Goal: Transaction & Acquisition: Purchase product/service

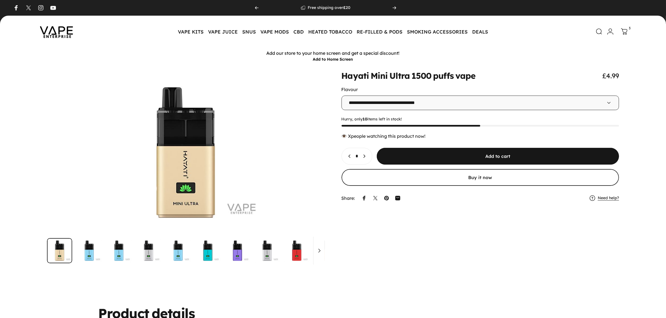
drag, startPoint x: 58, startPoint y: 27, endPoint x: 71, endPoint y: 27, distance: 13.2
click at [58, 27] on img at bounding box center [56, 31] width 50 height 26
click at [624, 34] on icon at bounding box center [624, 32] width 7 height 7
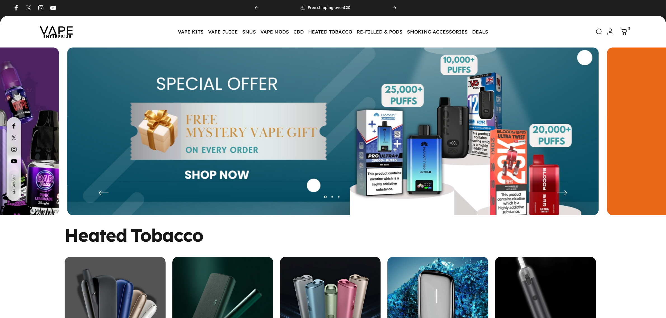
click at [622, 34] on icon at bounding box center [624, 32] width 7 height 7
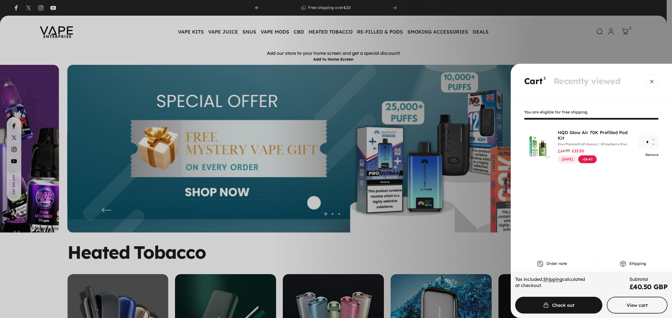
click at [650, 155] on link "Remove" at bounding box center [651, 155] width 13 height 4
click at [650, 155] on div "Remove" at bounding box center [648, 154] width 20 height 5
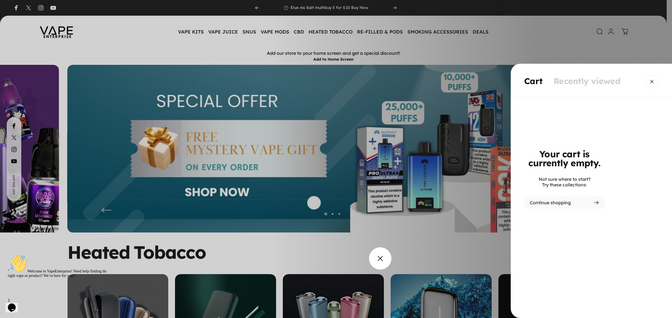
click at [376, 260] on overlay-element "Cart" at bounding box center [336, 159] width 672 height 318
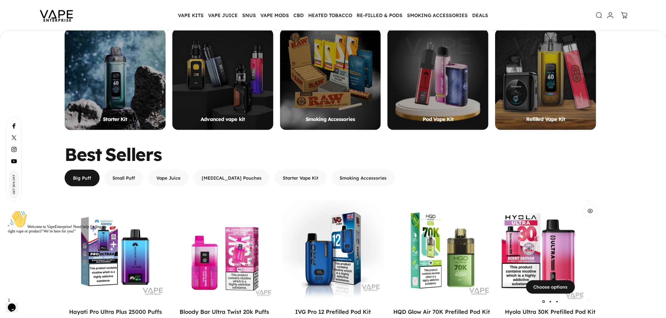
scroll to position [453, 0]
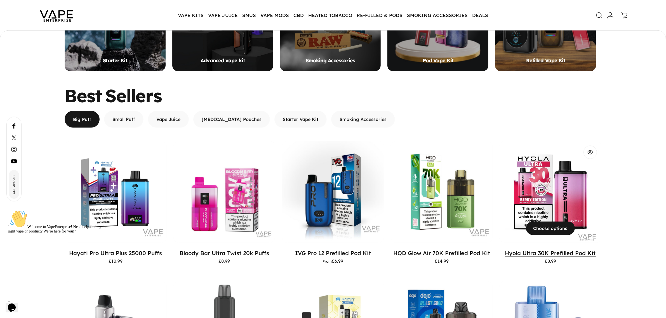
drag, startPoint x: 500, startPoint y: 254, endPoint x: 546, endPoint y: 255, distance: 46.8
click at [546, 255] on p "Hyola Ultra 30K Prefilled Pod Kit" at bounding box center [551, 253] width 102 height 7
copy link "Hyola Ultra 30K"
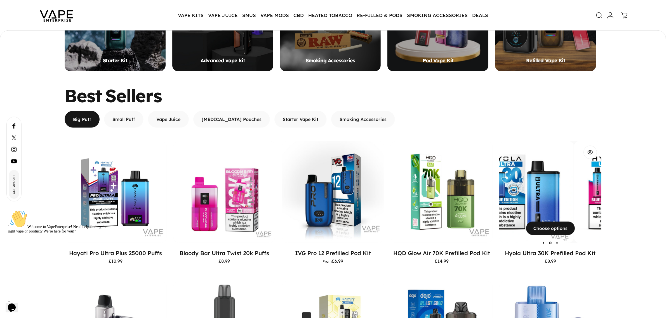
click at [543, 204] on img "Hyola Ultra 30K Prefilled Pod Kit" at bounding box center [523, 192] width 102 height 102
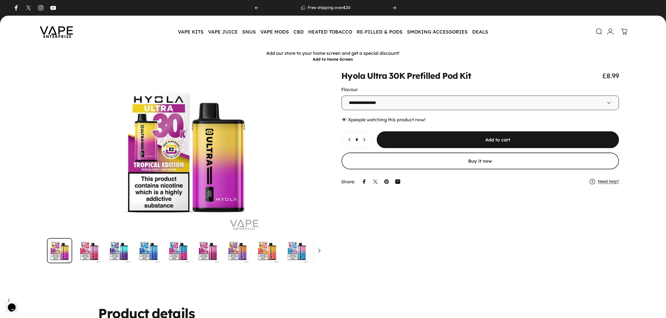
click at [367, 140] on icon "Increase quantity for Hyola Ultra 30K Prefilled Pod Kit" at bounding box center [365, 140] width 6 height 6
type input "*"
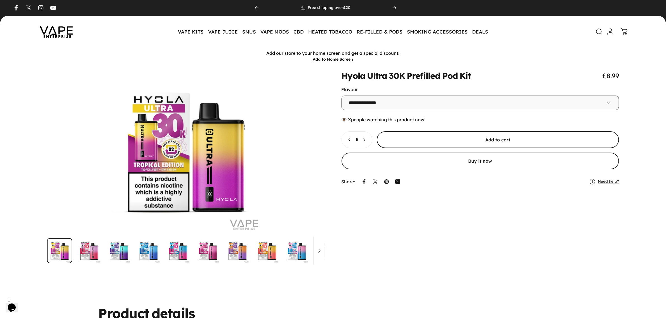
click at [437, 140] on span "submit" at bounding box center [498, 140] width 364 height 34
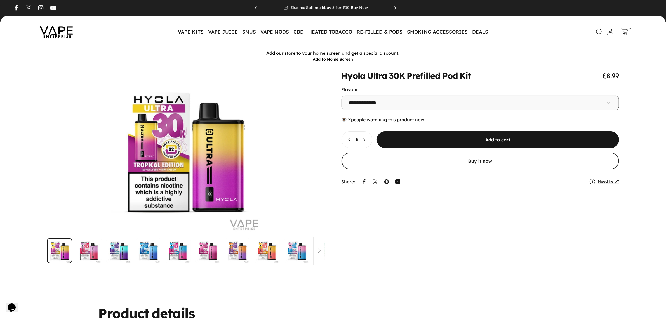
click at [627, 32] on icon at bounding box center [625, 31] width 7 height 7
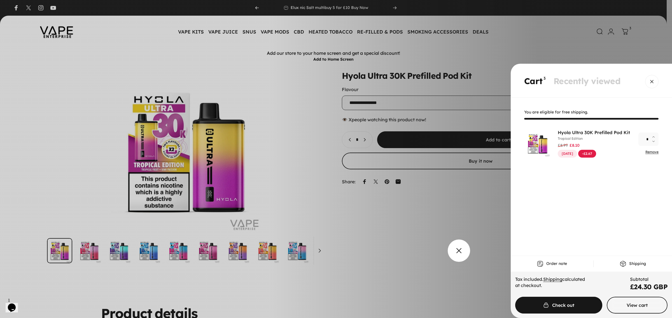
click at [405, 252] on overlay-element "Cart" at bounding box center [336, 159] width 672 height 318
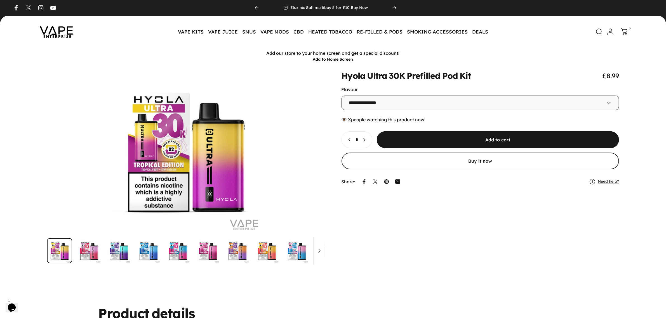
click at [50, 31] on img at bounding box center [56, 31] width 50 height 26
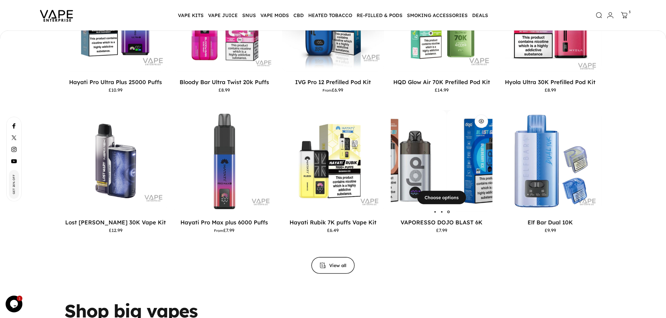
scroll to position [576, 0]
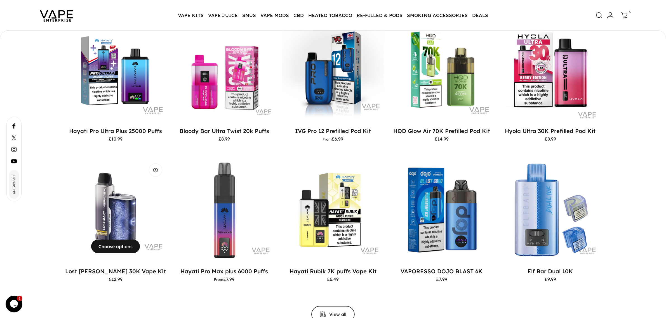
drag, startPoint x: 66, startPoint y: 270, endPoint x: 159, endPoint y: 271, distance: 92.7
click at [159, 271] on div "Best Sellers Big Puff Small Puff Vape Juice Nicotine Pouches Starter Vape Kit S…" at bounding box center [333, 144] width 666 height 359
copy link "Lost [PERSON_NAME] 30K Vape Kit"
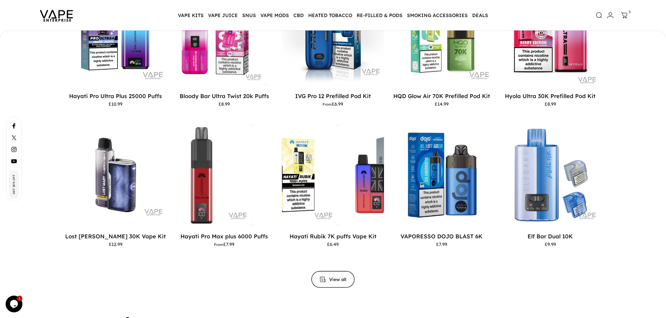
scroll to position [436, 0]
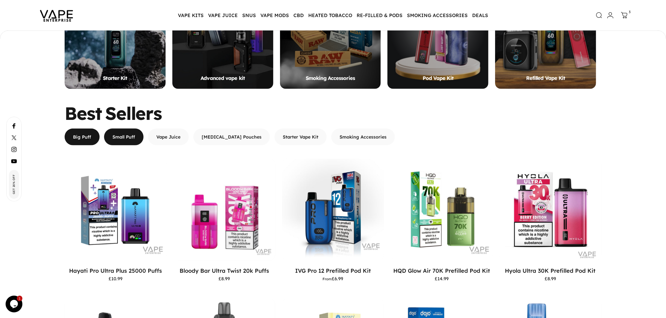
click at [129, 144] on span "button" at bounding box center [123, 131] width 59 height 34
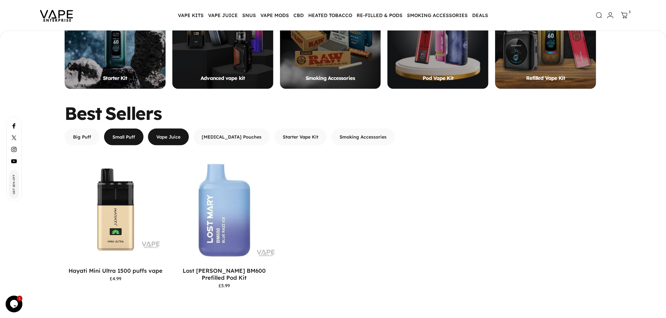
click at [171, 138] on span "button" at bounding box center [168, 137] width 61 height 34
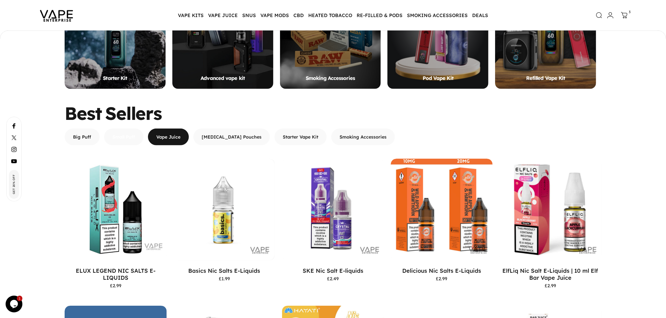
click at [128, 128] on span "button" at bounding box center [123, 112] width 59 height 34
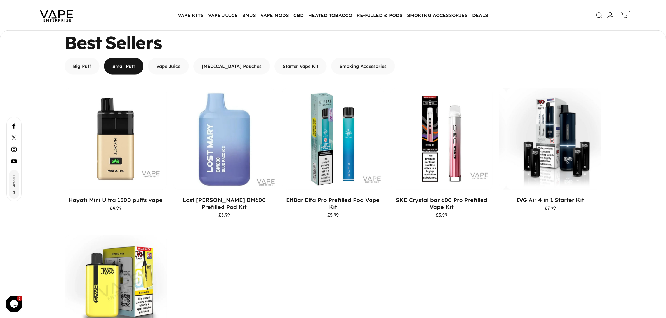
scroll to position [506, 0]
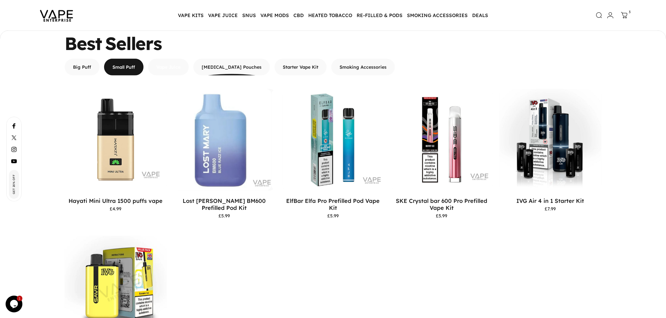
click at [175, 58] on span "button" at bounding box center [168, 42] width 61 height 34
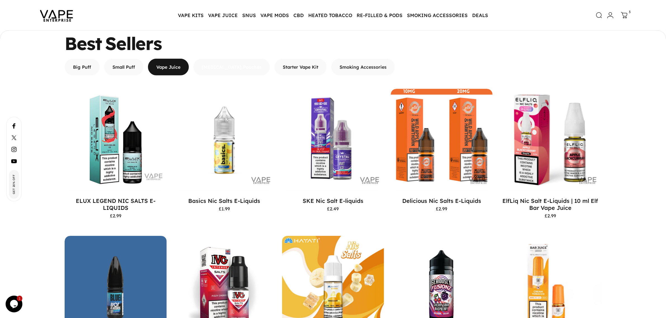
click at [201, 58] on span "button" at bounding box center [231, 42] width 115 height 34
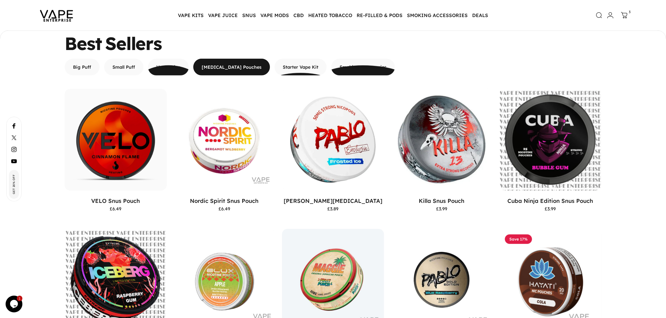
click at [106, 67] on div "Big Puff Small Puff Vape Juice Nicotine Pouches Starter Vape Kit Smoking Access…" at bounding box center [230, 67] width 331 height 17
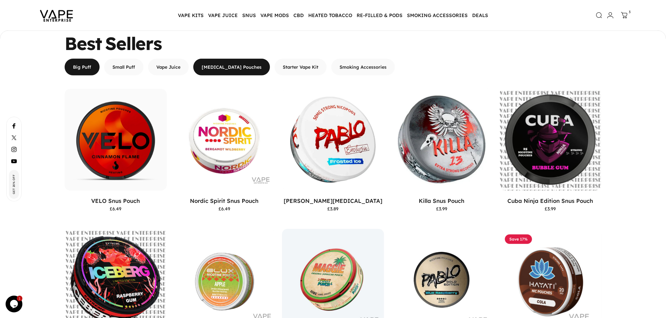
click at [86, 64] on span "button" at bounding box center [82, 67] width 53 height 34
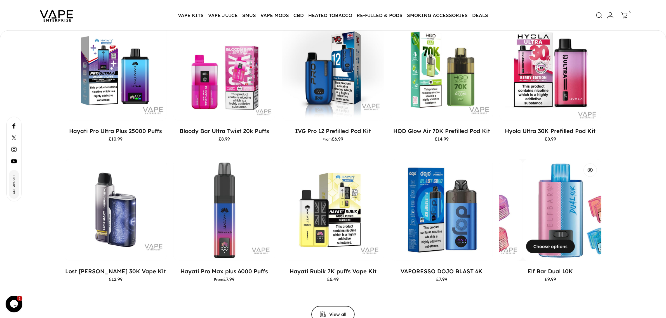
scroll to position [611, 0]
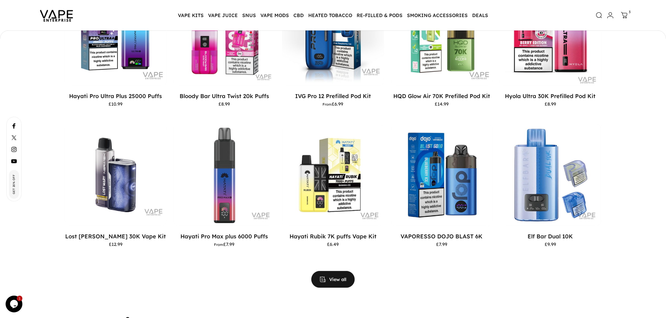
click at [326, 279] on span "View all products in the Big Puff Vapes collection" at bounding box center [333, 275] width 65 height 34
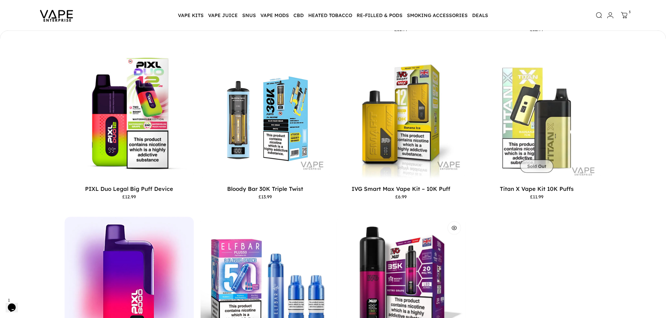
scroll to position [594, 0]
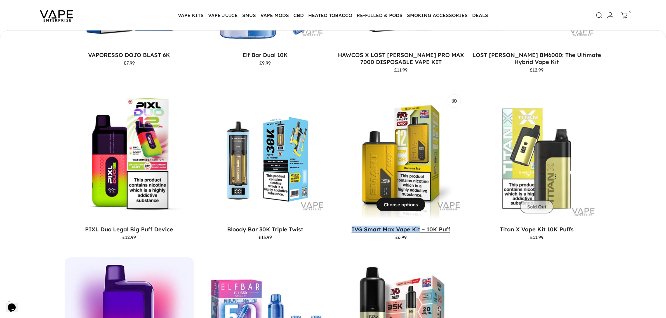
drag, startPoint x: 347, startPoint y: 219, endPoint x: 420, endPoint y: 222, distance: 73.4
click at [420, 226] on p "IVG Smart Max Vape Kit – 10K Puff" at bounding box center [401, 229] width 129 height 7
copy link "IVG Smart Max Vape Kit"
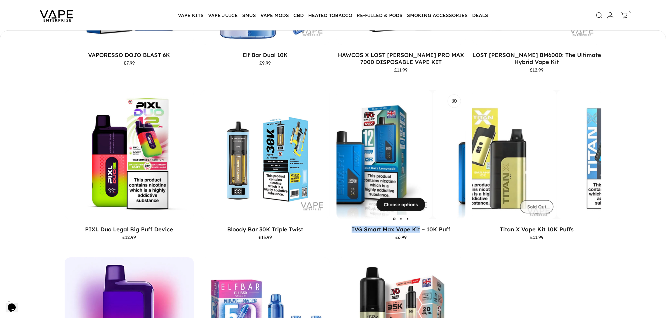
click at [304, 169] on img "IVG Smart Max Vape Kit – 10K Puff" at bounding box center [238, 154] width 129 height 129
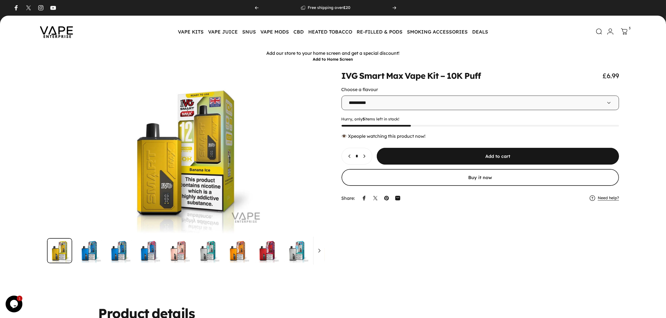
click at [367, 157] on icon "Increase quantity for IVG Smart Max Vape Kit – 10K Puff" at bounding box center [365, 157] width 6 height 6
type input "*"
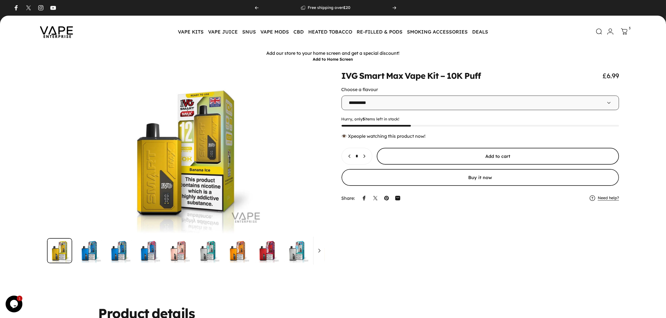
click at [418, 157] on span "submit" at bounding box center [498, 157] width 364 height 34
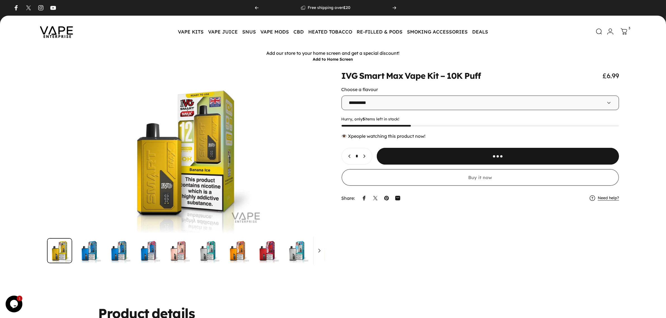
click at [623, 31] on icon at bounding box center [624, 31] width 7 height 7
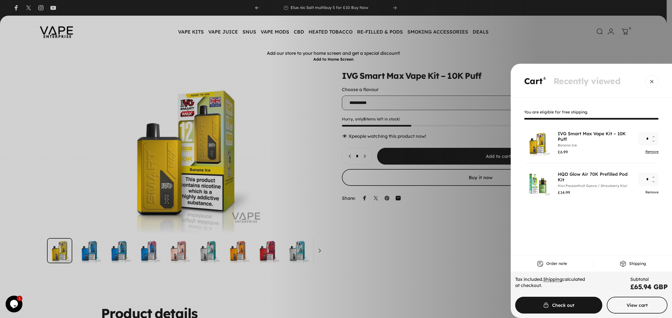
click at [654, 191] on link "Remove" at bounding box center [651, 192] width 13 height 4
click at [571, 306] on span "Cart" at bounding box center [558, 306] width 130 height 34
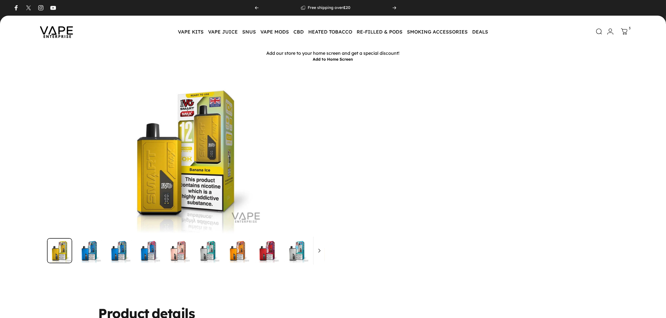
click at [617, 30] on div "Search Login Cart 3 Site navigation" at bounding box center [611, 31] width 40 height 12
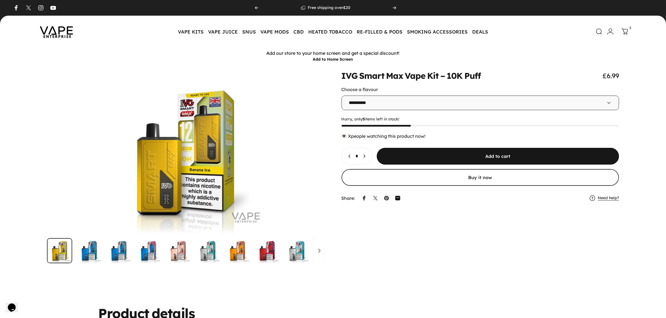
click at [627, 31] on icon at bounding box center [625, 31] width 7 height 7
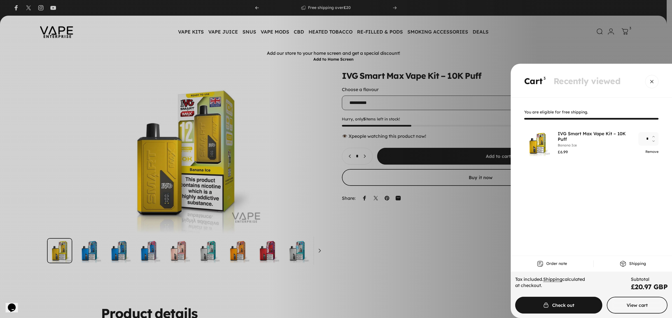
click at [649, 152] on link "Remove" at bounding box center [651, 152] width 13 height 4
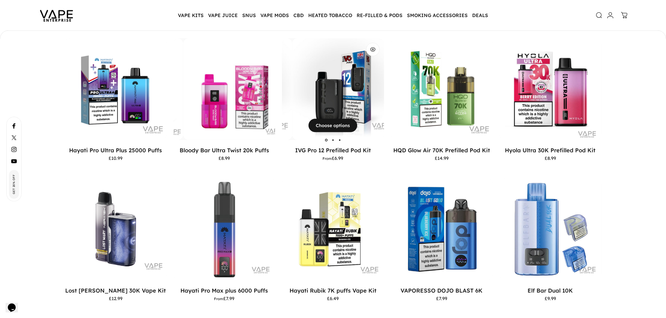
click at [313, 105] on img "IVG Pro 12 Prefilled Pod Kit" at bounding box center [343, 89] width 102 height 102
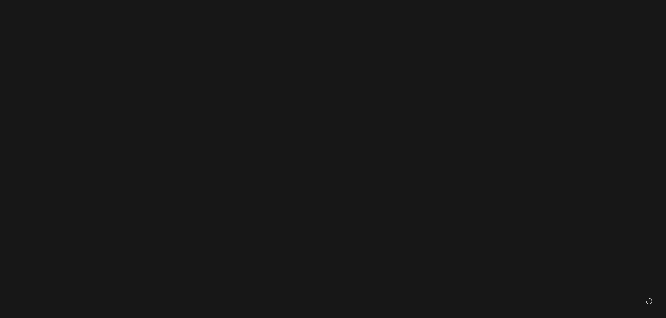
click at [367, 141] on div "👁️ people watching this product now!" at bounding box center [481, 139] width 278 height 6
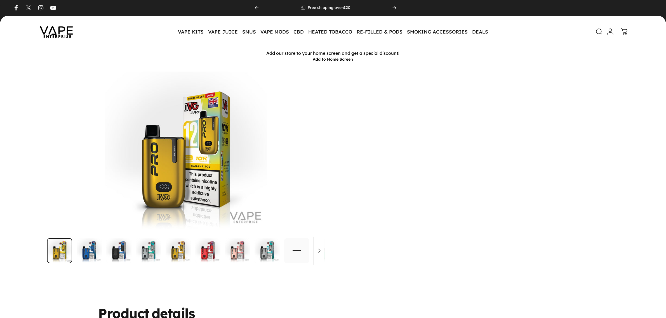
click at [367, 162] on div "👁️ people watching this product now!" at bounding box center [481, 165] width 278 height 6
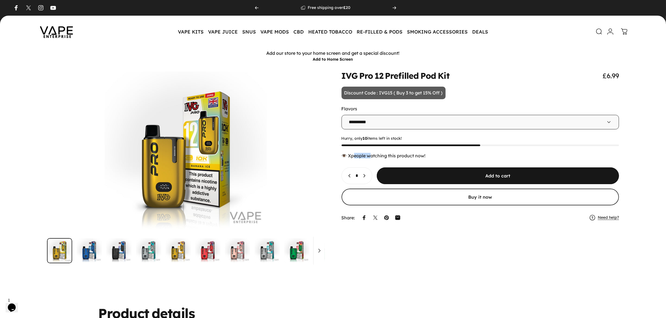
click at [365, 176] on icon "Increase quantity for IVG Pro 12 Prefilled Pod Kit" at bounding box center [364, 176] width 1 height 3
type input "*"
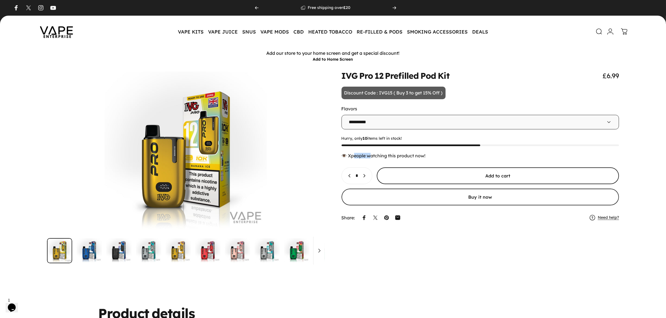
click at [422, 178] on span "submit" at bounding box center [498, 176] width 364 height 34
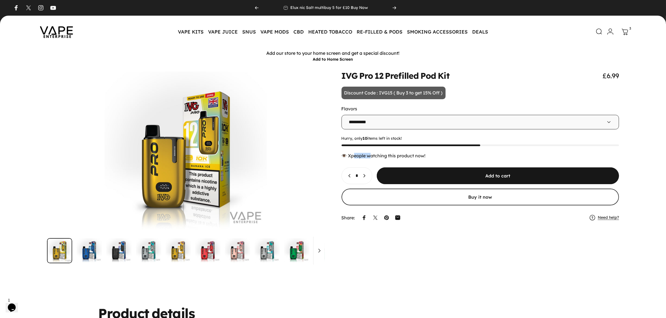
click at [629, 34] on icon at bounding box center [625, 32] width 7 height 7
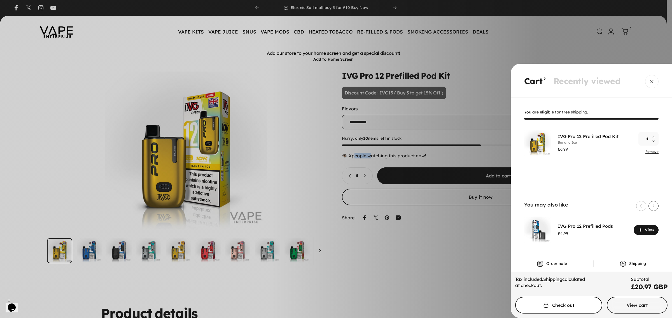
click at [569, 304] on span "Cart" at bounding box center [558, 306] width 130 height 34
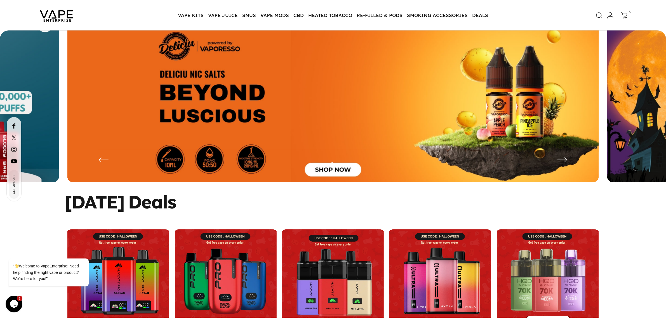
scroll to position [16, 0]
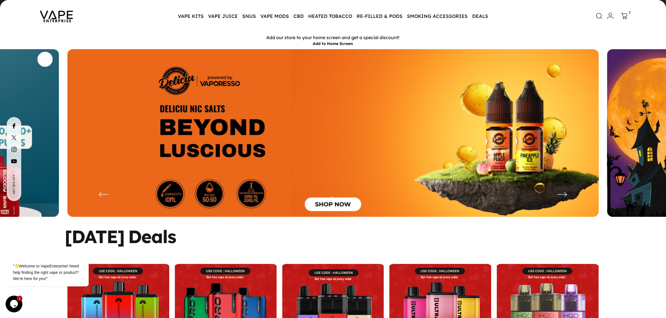
click at [559, 194] on icon "Next" at bounding box center [562, 194] width 11 height 11
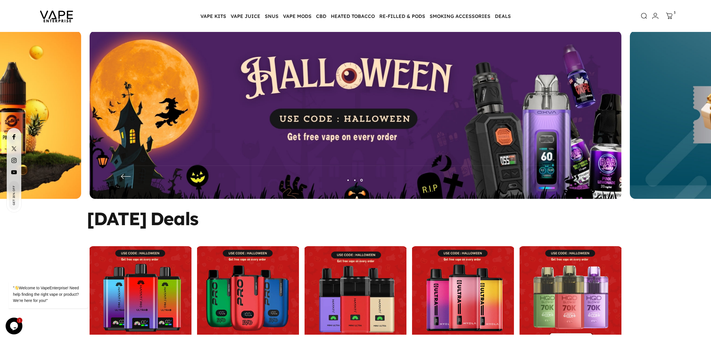
scroll to position [35, 0]
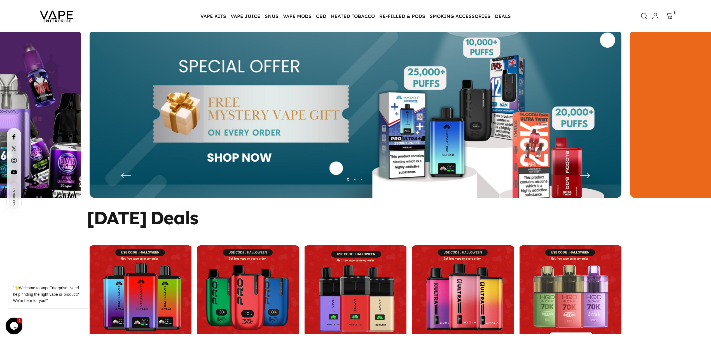
click at [453, 145] on img at bounding box center [356, 118] width 532 height 176
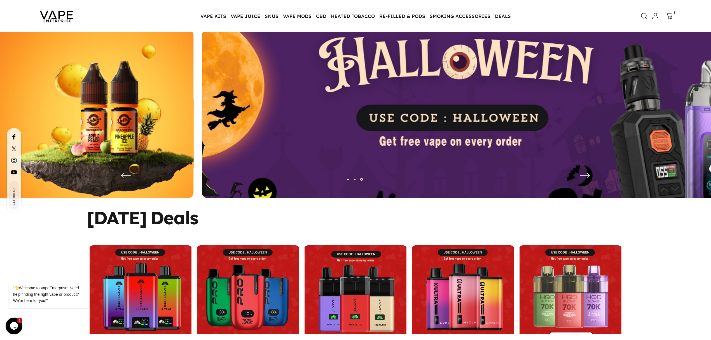
click at [432, 145] on img at bounding box center [467, 117] width 691 height 229
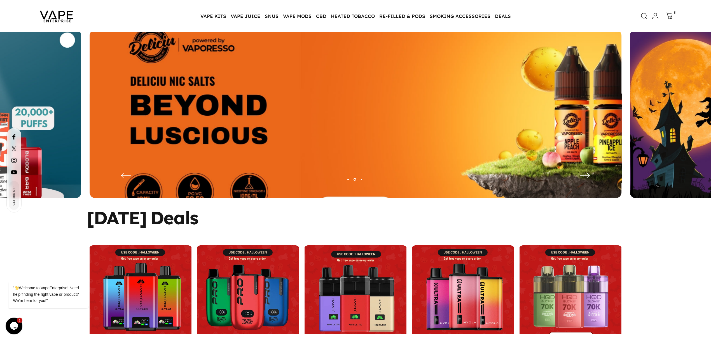
click at [241, 129] on img at bounding box center [355, 117] width 691 height 229
